Goal: Task Accomplishment & Management: Use online tool/utility

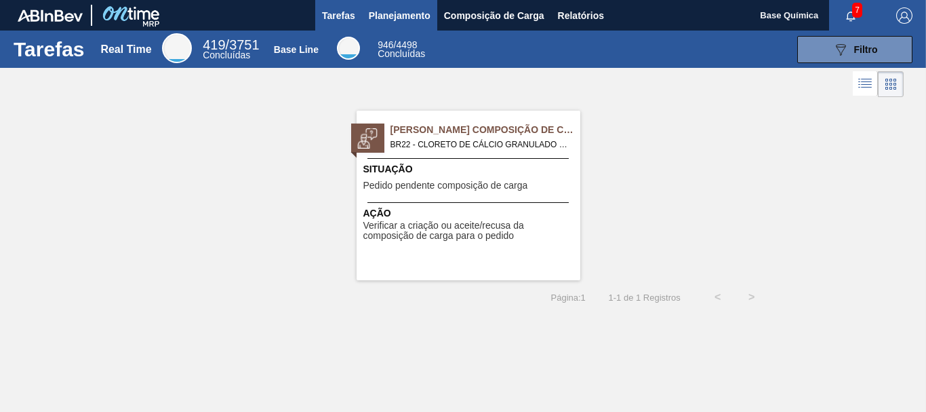
click at [395, 15] on span "Planejamento" at bounding box center [400, 15] width 62 height 16
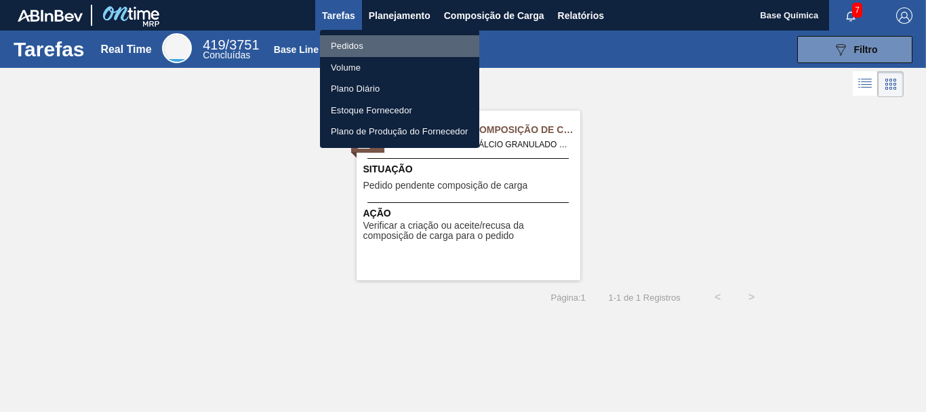
click at [353, 44] on li "Pedidos" at bounding box center [399, 46] width 159 height 22
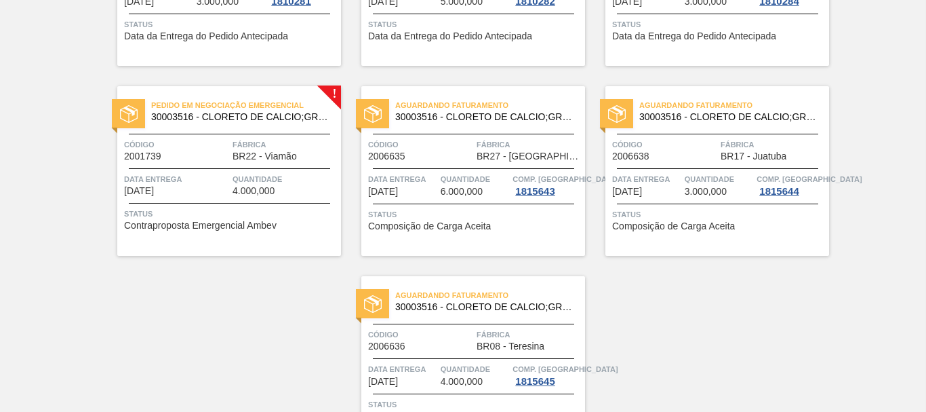
scroll to position [415, 0]
click at [207, 143] on span "Código" at bounding box center [176, 144] width 105 height 14
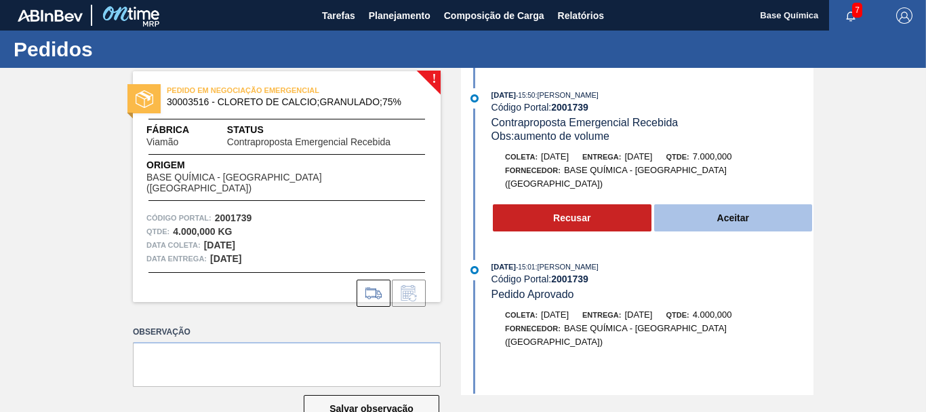
click at [744, 204] on button "Aceitar" at bounding box center [734, 217] width 159 height 27
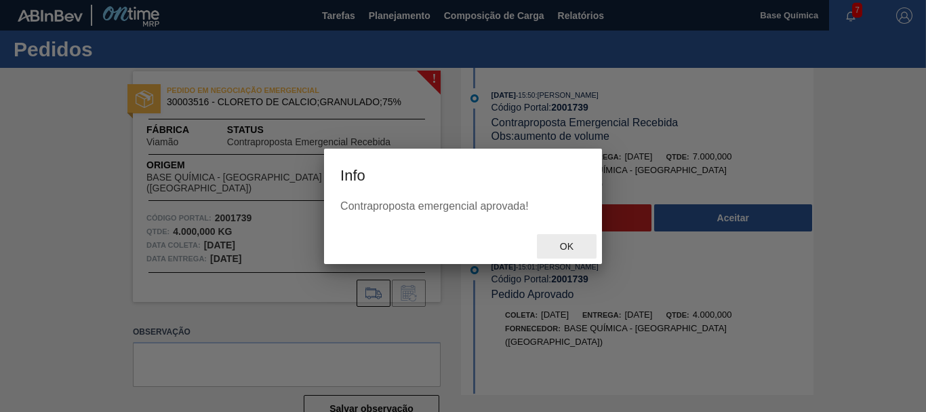
click at [570, 246] on span "Ok" at bounding box center [566, 246] width 35 height 11
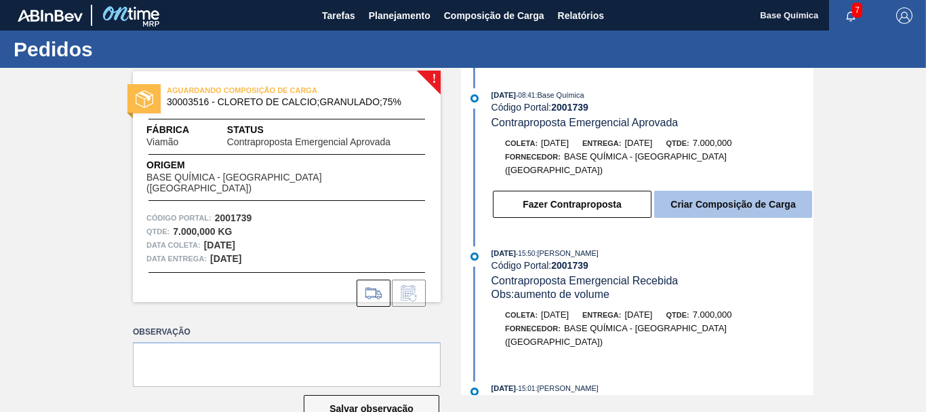
click at [723, 197] on button "Criar Composição de Carga" at bounding box center [734, 204] width 158 height 27
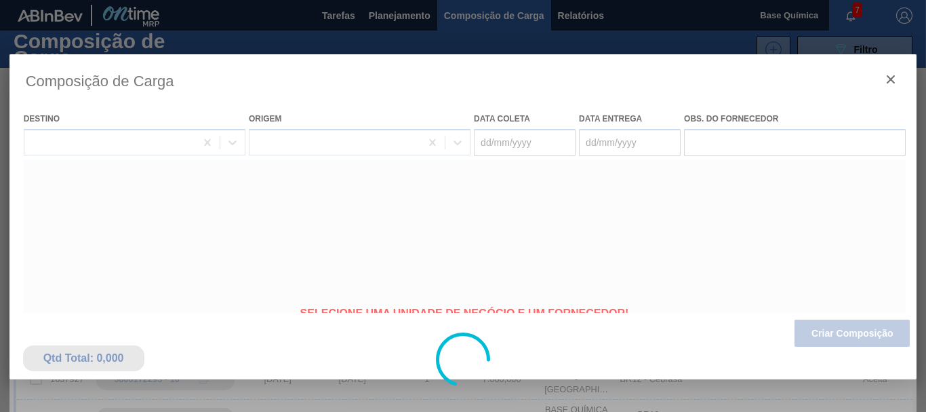
type coleta "[DATE]"
type entrega "24/08/2025"
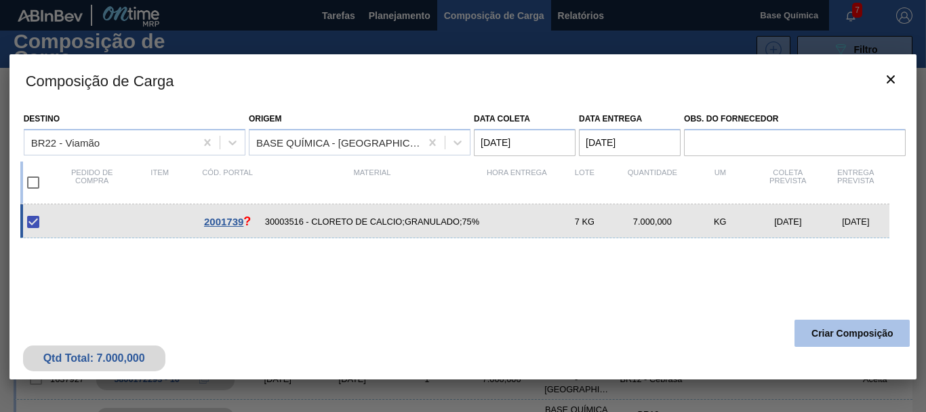
click at [855, 338] on button "Criar Composição" at bounding box center [852, 332] width 115 height 27
click at [854, 324] on button "Criar Composição" at bounding box center [852, 332] width 115 height 27
click at [856, 332] on button "Criar Composição" at bounding box center [852, 332] width 115 height 27
click at [859, 328] on button "Criar Composição" at bounding box center [852, 332] width 115 height 27
click at [842, 328] on button "Criar Composição" at bounding box center [852, 332] width 115 height 27
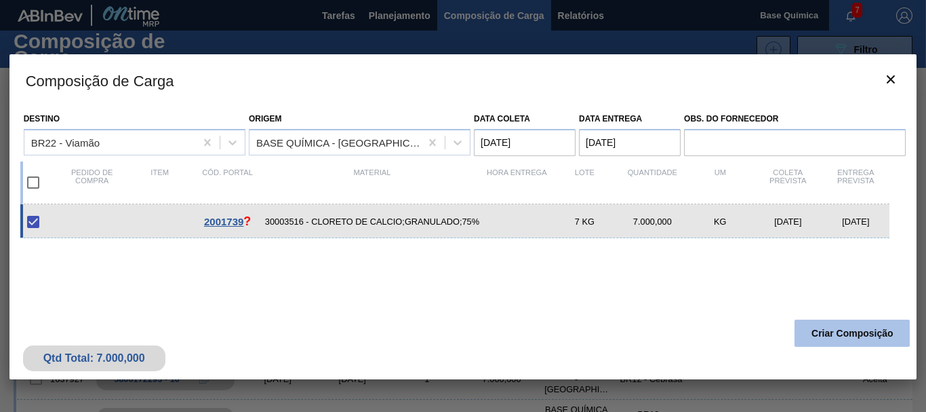
click at [853, 345] on button "Criar Composição" at bounding box center [852, 332] width 115 height 27
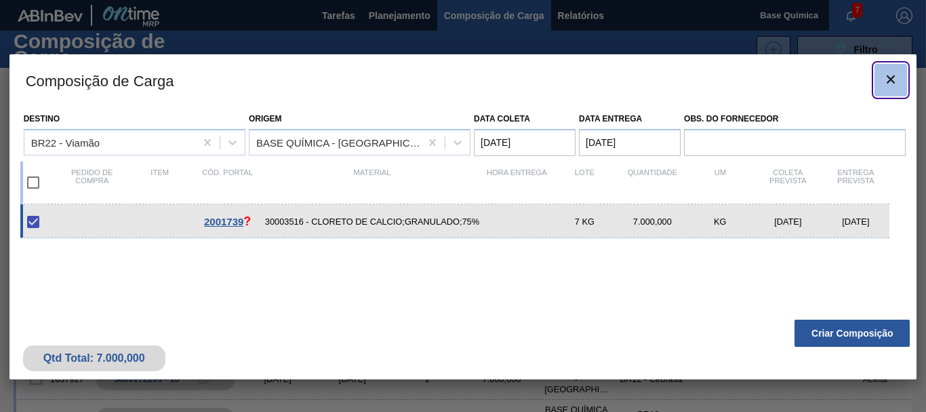
click at [896, 77] on icon "botão de ícone" at bounding box center [891, 79] width 16 height 16
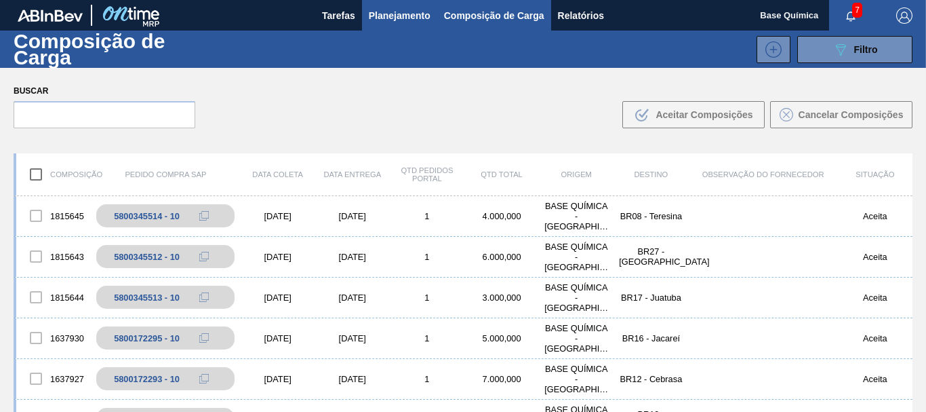
click at [404, 14] on span "Planejamento" at bounding box center [400, 15] width 62 height 16
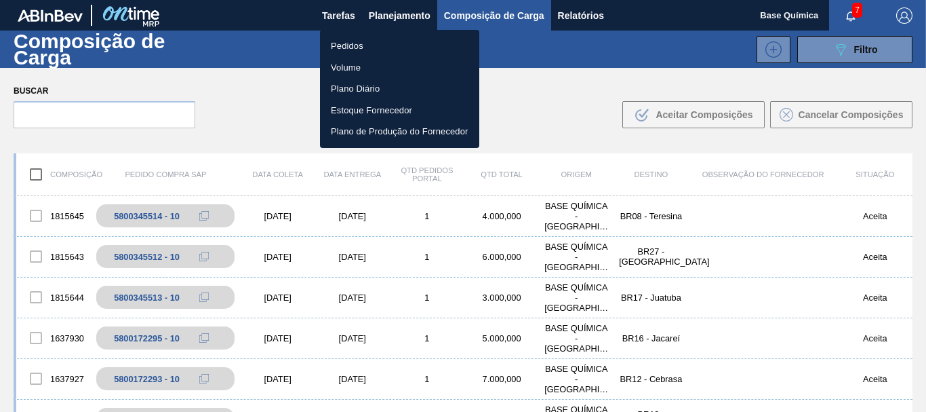
click at [357, 43] on li "Pedidos" at bounding box center [399, 46] width 159 height 22
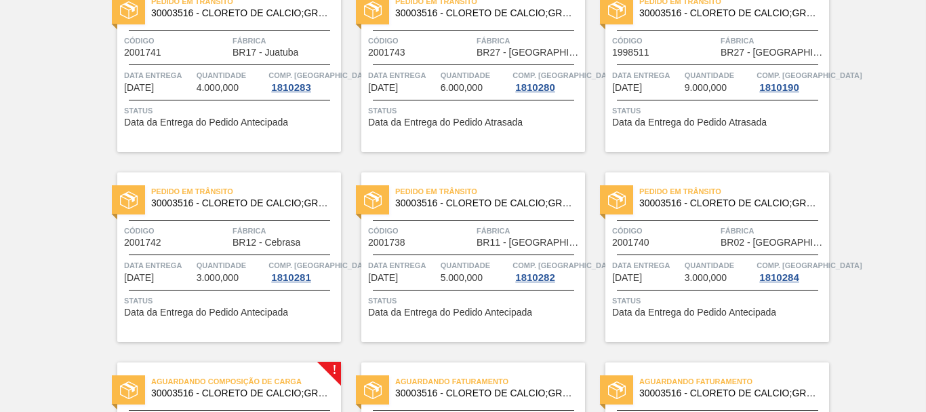
scroll to position [484, 0]
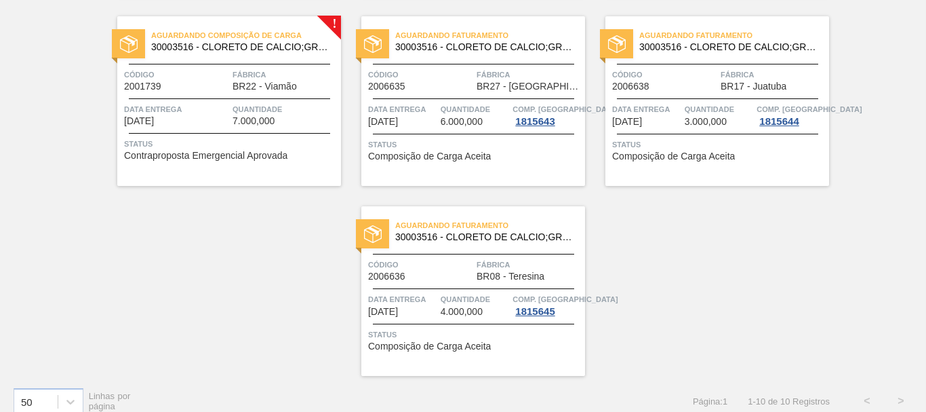
click at [259, 124] on span "7.000,000" at bounding box center [254, 121] width 42 height 10
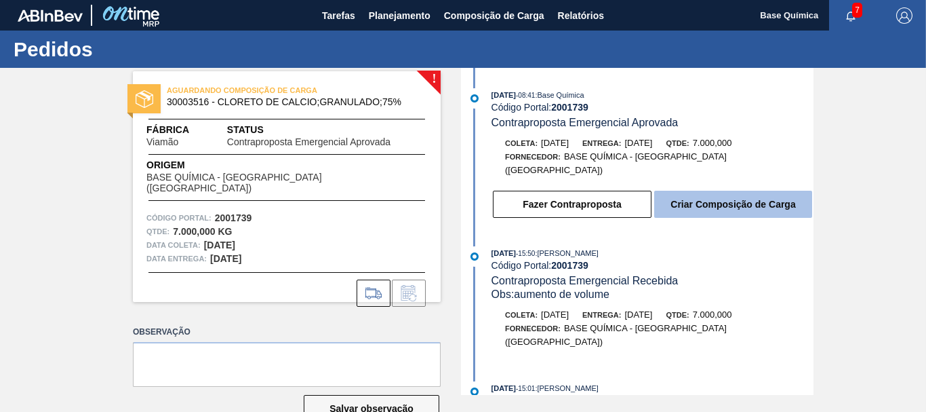
click at [745, 195] on button "Criar Composição de Carga" at bounding box center [734, 204] width 158 height 27
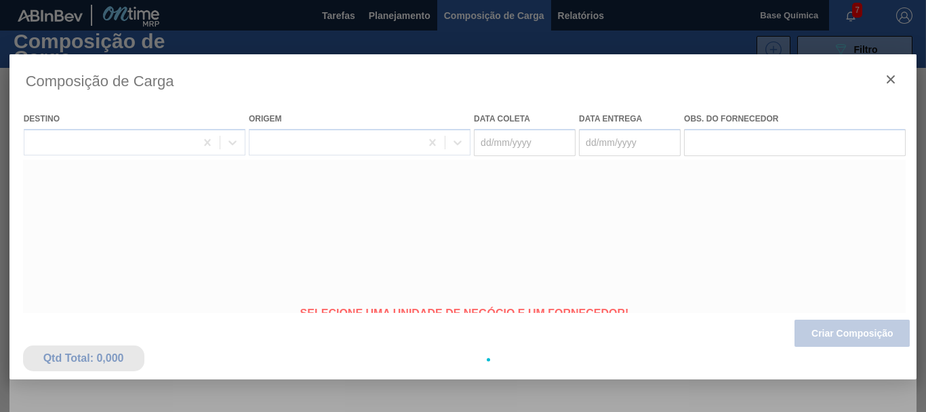
type coleta "14/08/2025"
type entrega "24/08/2025"
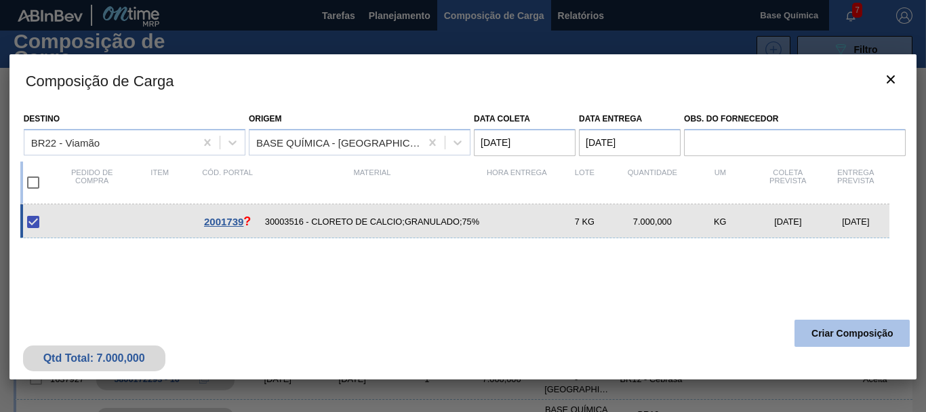
click at [844, 326] on button "Criar Composição" at bounding box center [852, 332] width 115 height 27
click at [846, 335] on button "Criar Composição" at bounding box center [852, 332] width 115 height 27
click at [808, 347] on div "Qtd Total: 7.000,000 Criar Composição" at bounding box center [463, 346] width 908 height 66
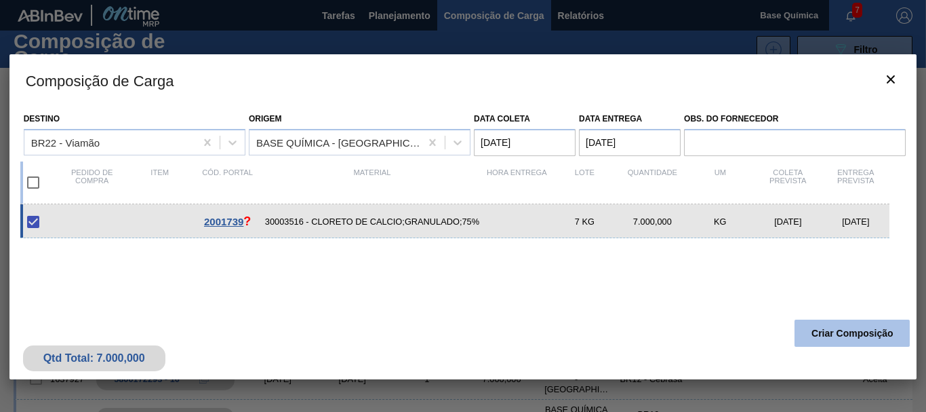
click at [846, 334] on button "Criar Composição" at bounding box center [852, 332] width 115 height 27
click at [233, 225] on span "2001739" at bounding box center [223, 222] width 39 height 12
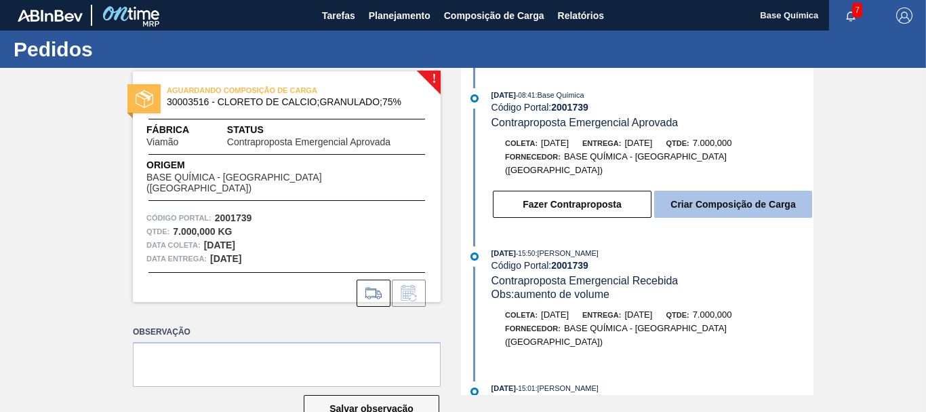
click at [762, 201] on button "Criar Composição de Carga" at bounding box center [734, 204] width 158 height 27
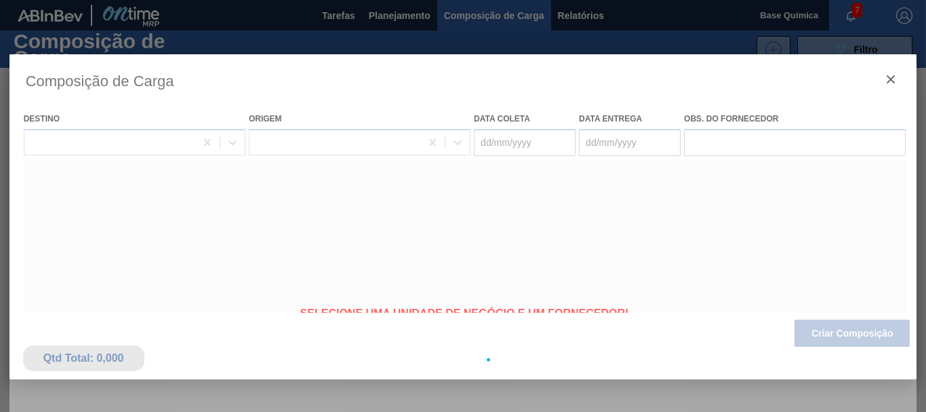
type coleta "14/08/2025"
type entrega "24/08/2025"
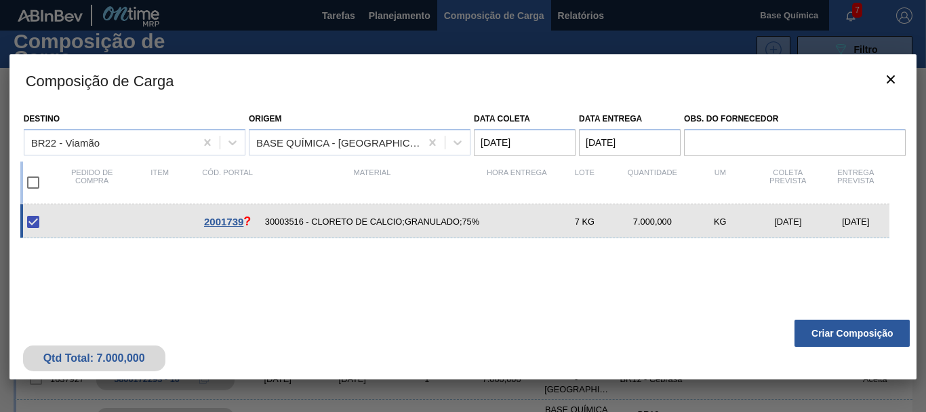
click at [246, 220] on span "?" at bounding box center [246, 221] width 7 height 14
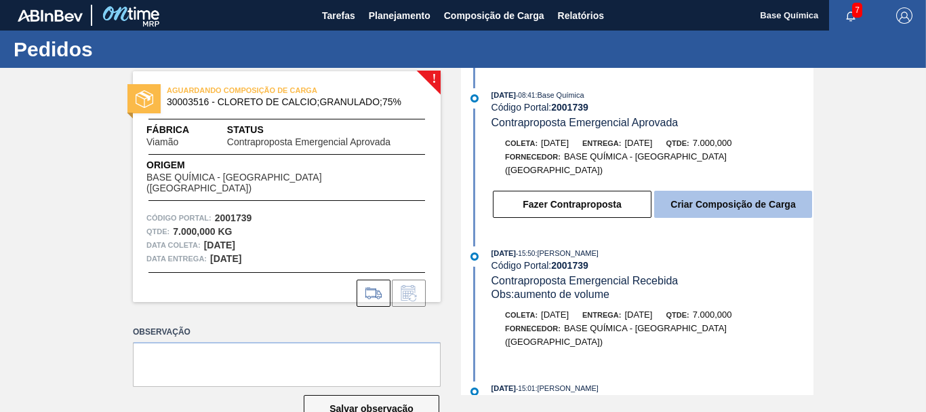
click at [749, 191] on button "Criar Composição de Carga" at bounding box center [734, 204] width 158 height 27
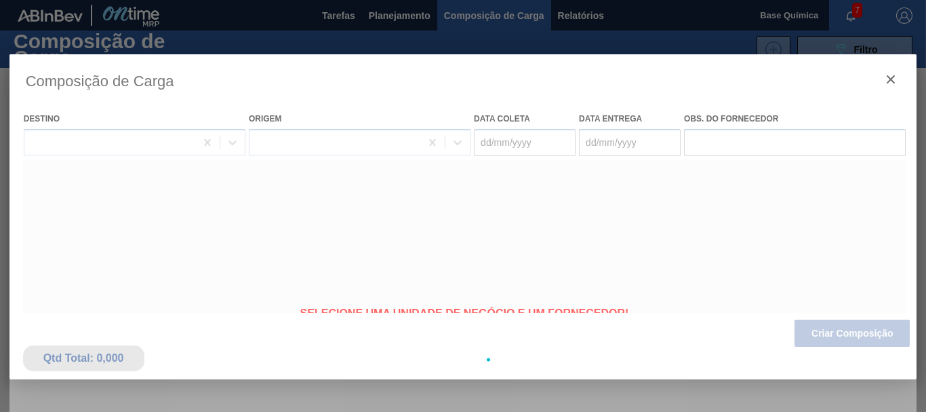
type coleta "14/08/2025"
type entrega "24/08/2025"
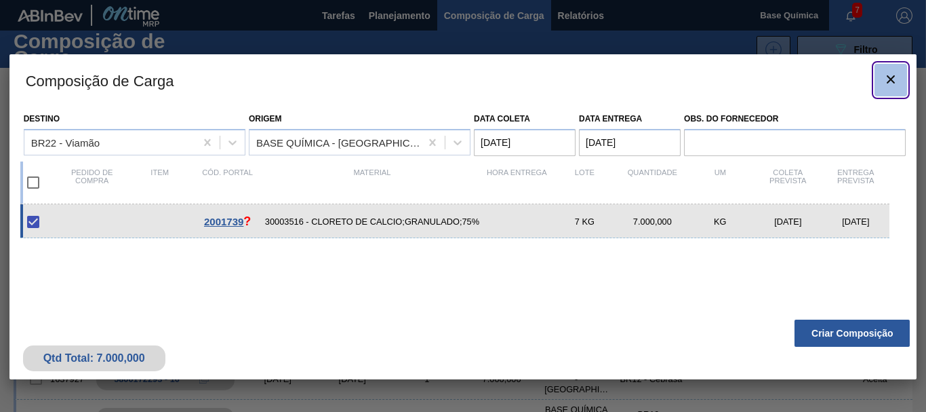
click at [893, 85] on icon "botão de ícone" at bounding box center [891, 79] width 16 height 16
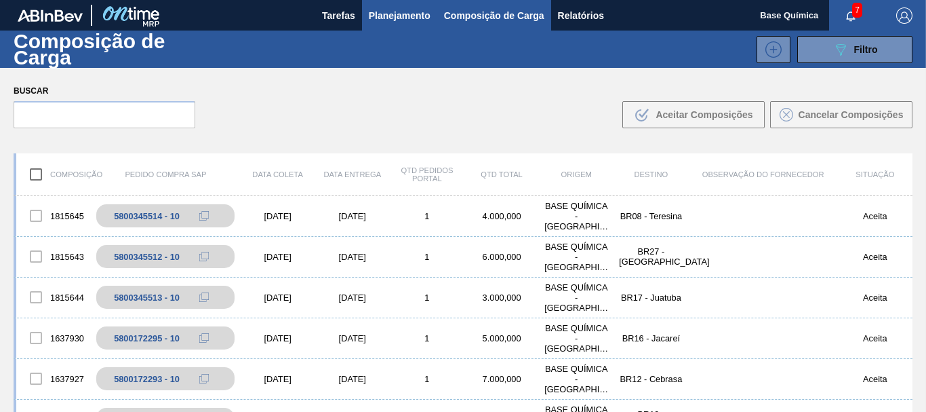
click at [407, 25] on button "Planejamento" at bounding box center [399, 15] width 75 height 31
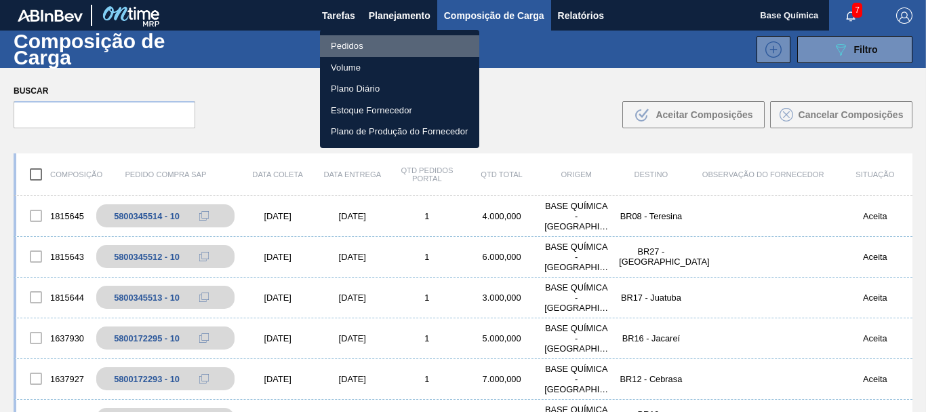
click at [354, 54] on li "Pedidos" at bounding box center [399, 46] width 159 height 22
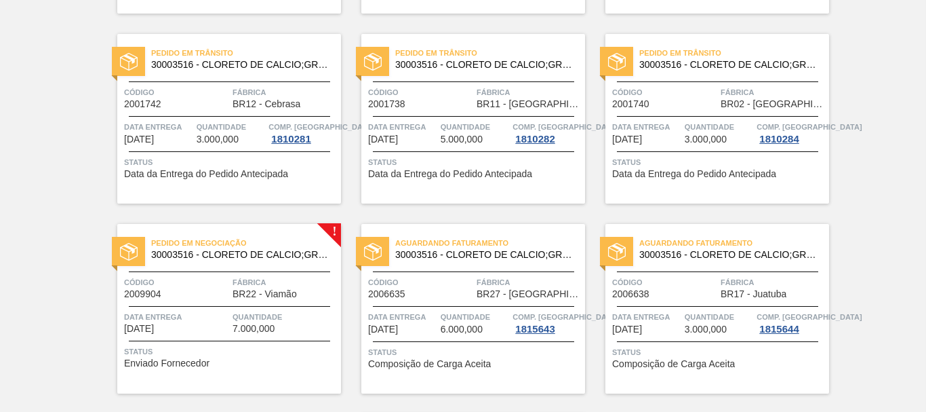
scroll to position [484, 0]
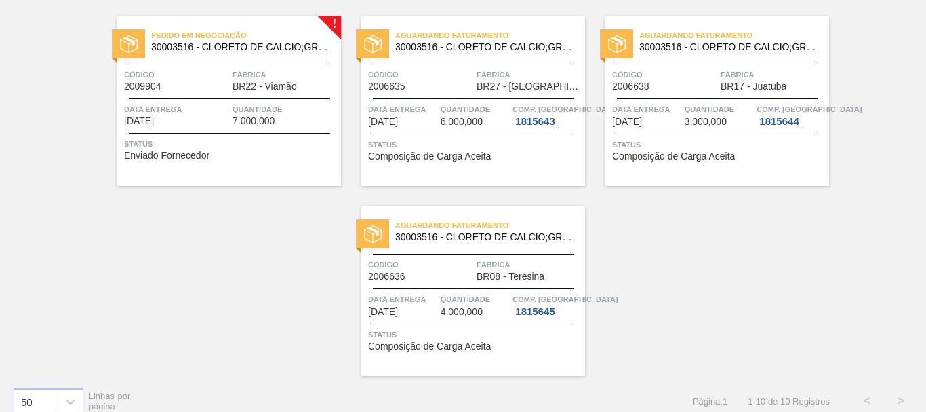
click at [187, 112] on span "Data entrega" at bounding box center [176, 109] width 105 height 14
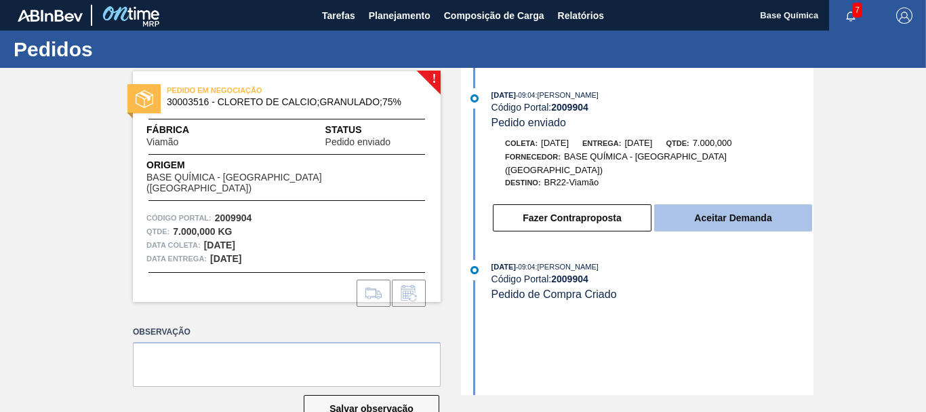
click at [752, 214] on button "Aceitar Demanda" at bounding box center [734, 217] width 158 height 27
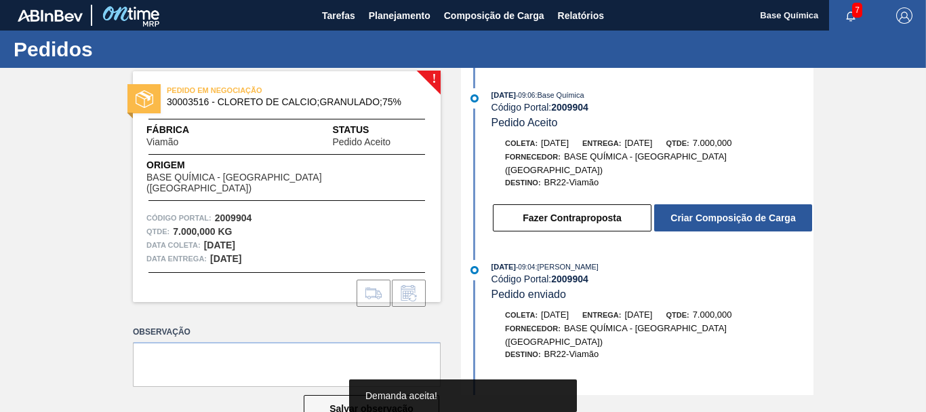
click at [752, 214] on button "Criar Composição de Carga" at bounding box center [734, 217] width 158 height 27
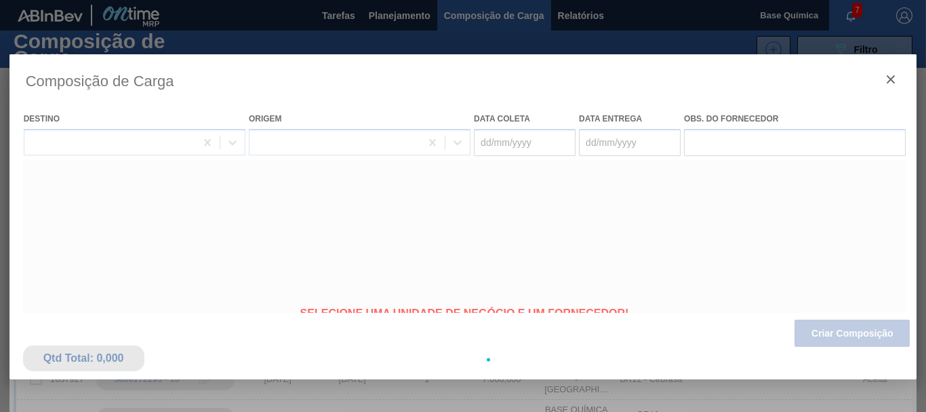
type coleta "[DATE]"
type entrega "[DATE]"
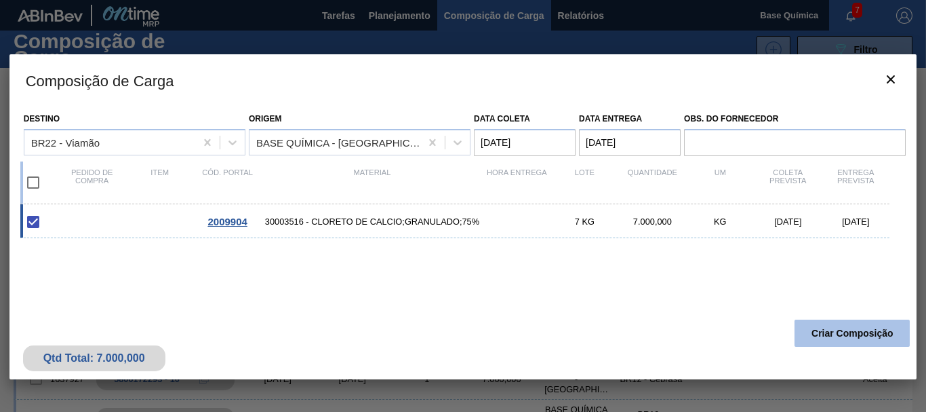
click at [835, 332] on button "Criar Composição" at bounding box center [852, 332] width 115 height 27
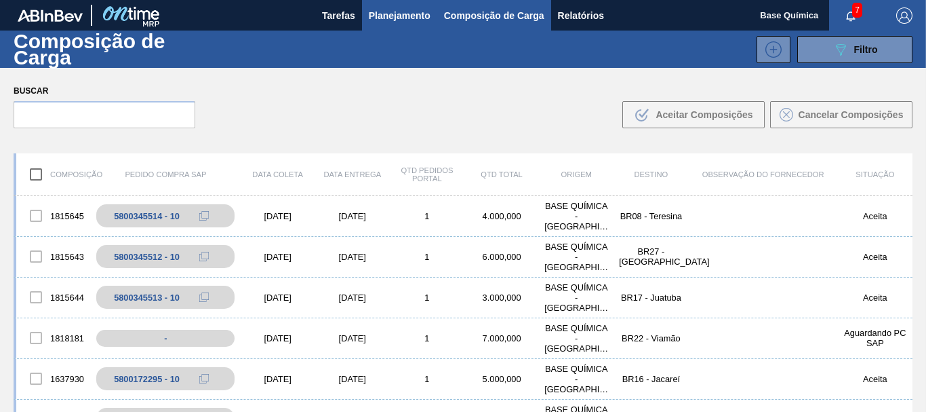
click at [397, 14] on span "Planejamento" at bounding box center [400, 15] width 62 height 16
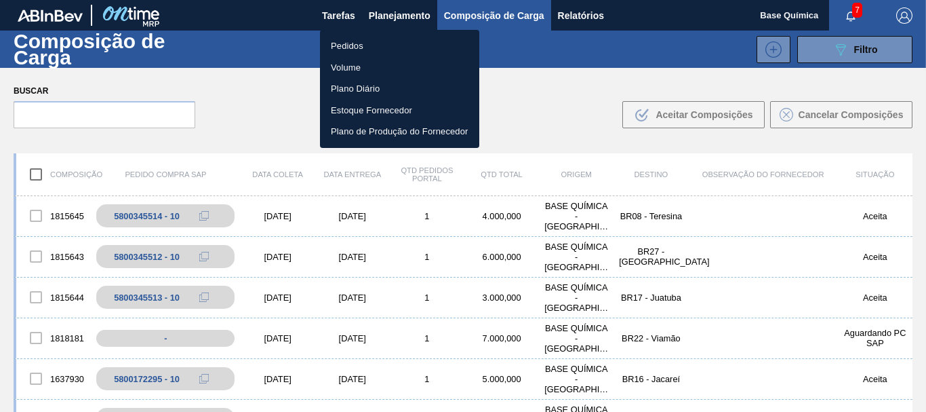
click at [354, 43] on li "Pedidos" at bounding box center [399, 46] width 159 height 22
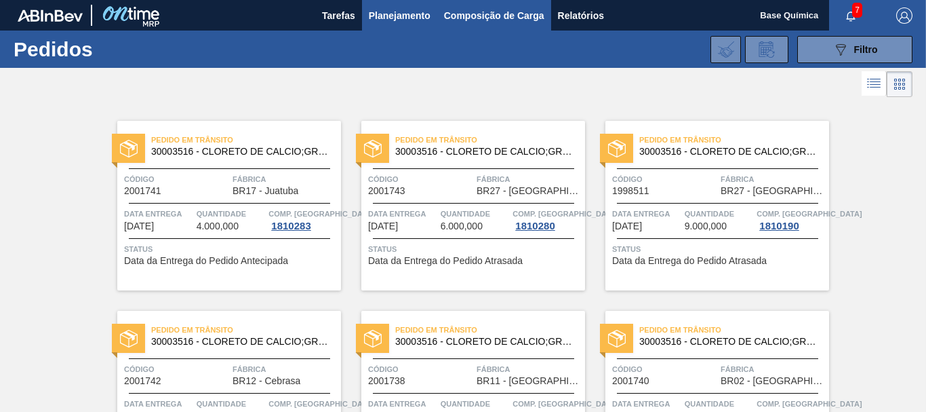
click at [505, 23] on span "Composição de Carga" at bounding box center [494, 15] width 100 height 16
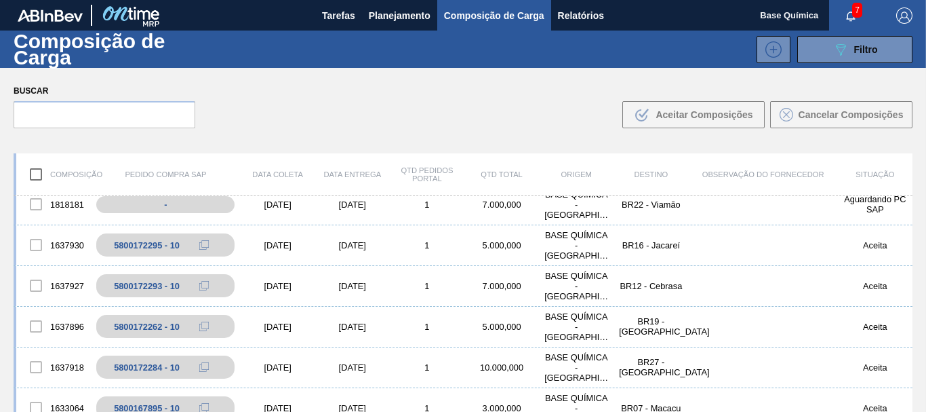
scroll to position [138, 0]
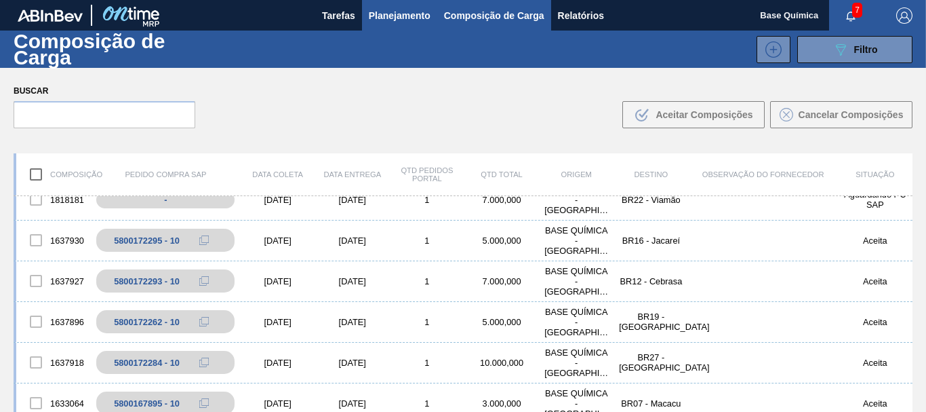
click at [391, 18] on span "Planejamento" at bounding box center [400, 15] width 62 height 16
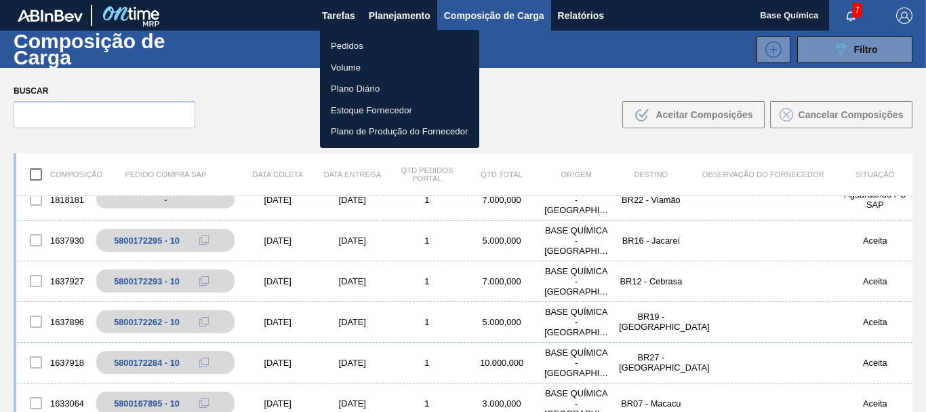
click at [330, 37] on li "Pedidos" at bounding box center [399, 46] width 159 height 22
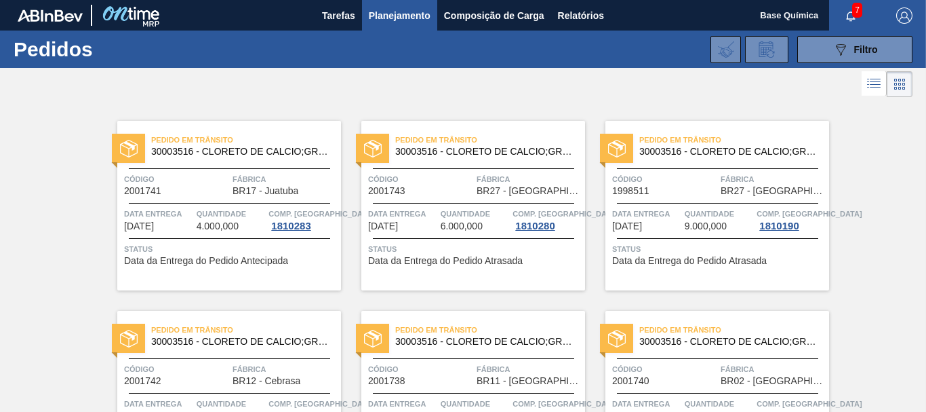
click at [528, 21] on span "Composição de Carga" at bounding box center [494, 15] width 100 height 16
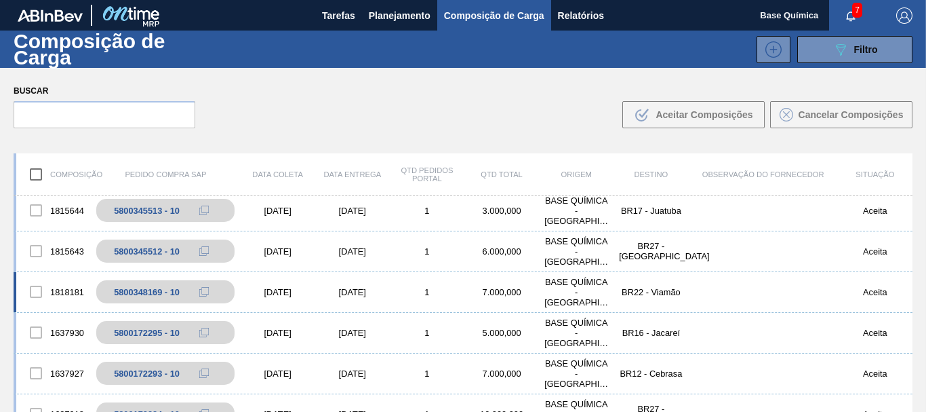
scroll to position [69, 0]
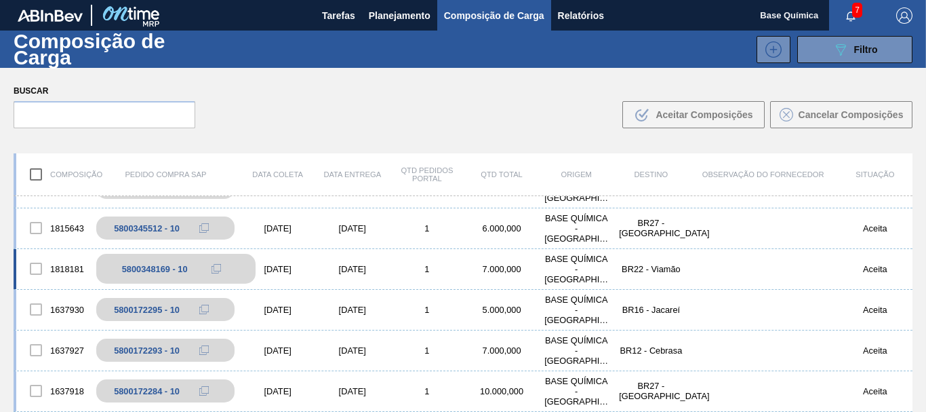
click at [145, 272] on div "5800348169 - 10" at bounding box center [155, 269] width 66 height 10
copy div "5800348169"
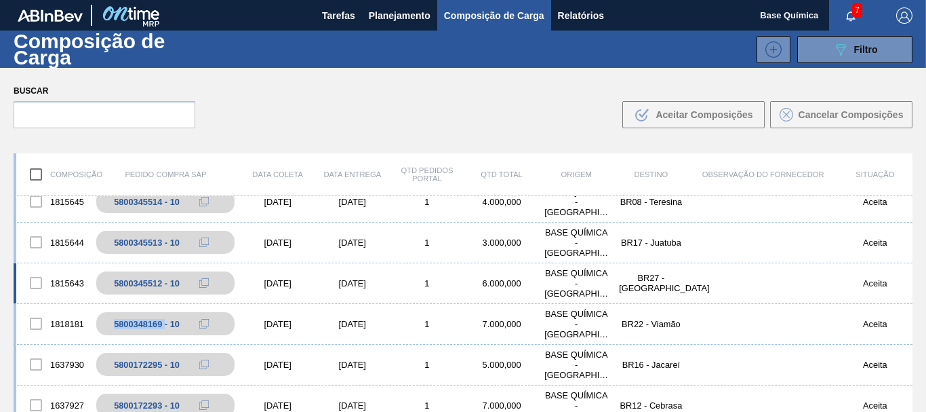
scroll to position [0, 0]
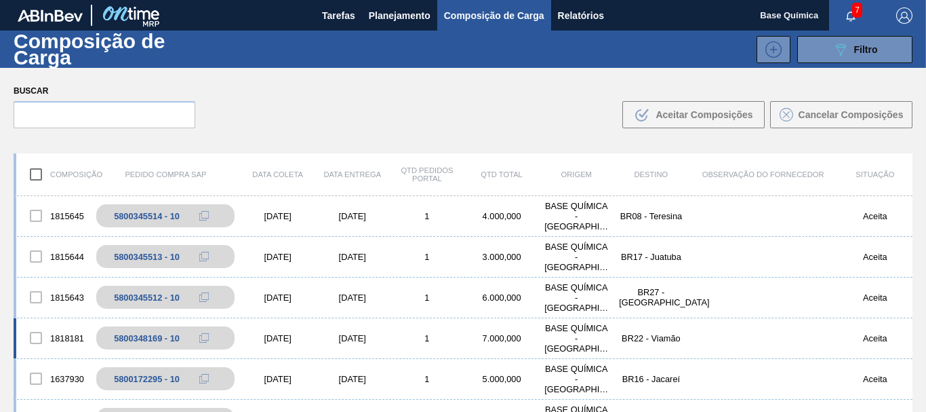
click at [510, 335] on div "7.000,000" at bounding box center [502, 338] width 75 height 10
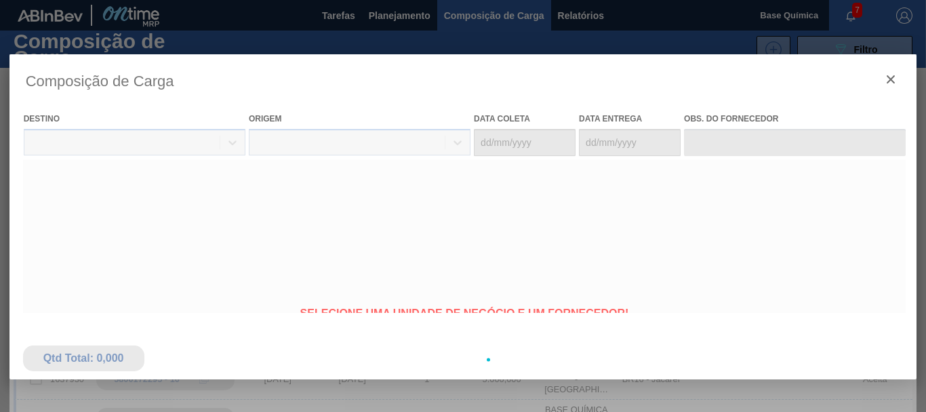
type coleta "[DATE]"
type entrega "[DATE]"
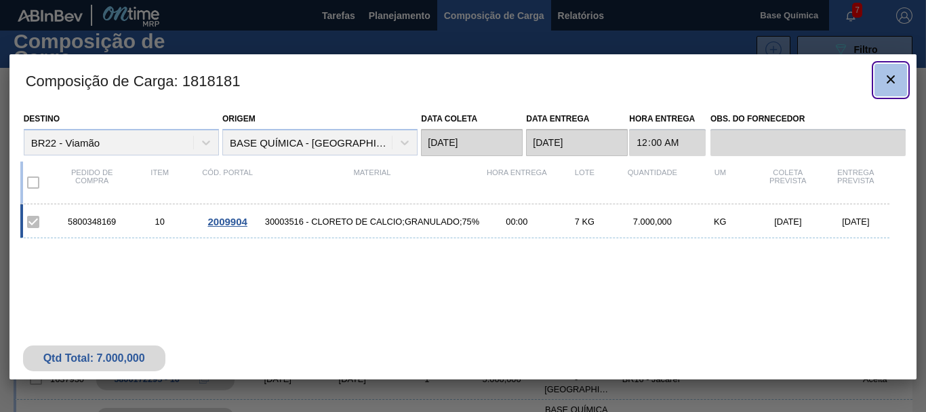
click at [892, 81] on icon "botão de ícone" at bounding box center [891, 79] width 16 height 16
